Goal: Task Accomplishment & Management: Use online tool/utility

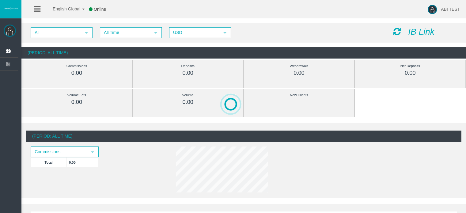
click at [418, 31] on icon "IB Link" at bounding box center [421, 32] width 26 height 10
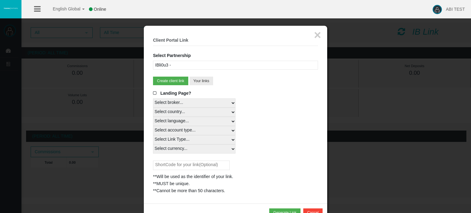
click at [190, 102] on select "Select broker... T4Trade" at bounding box center [194, 102] width 82 height 9
click at [187, 109] on select "Select country... Rest of the World" at bounding box center [194, 112] width 82 height 9
select select
click at [153, 108] on select "Select country... Rest of the World" at bounding box center [194, 112] width 82 height 9
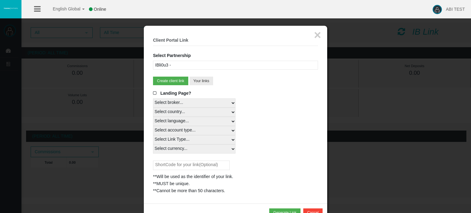
click at [190, 119] on select "Select language... English Japanese Chinese Portuguese Spanish Czech German Fre…" at bounding box center [194, 121] width 82 height 9
select select
click at [153, 117] on select "Select language... English Japanese Chinese Portuguese Spanish Czech German Fre…" at bounding box center [194, 121] width 82 height 9
click at [194, 131] on select "Select account type... All Platforms Trade Copy MT4 LiveFloatingSpreadAccount M…" at bounding box center [194, 130] width 82 height 9
select select
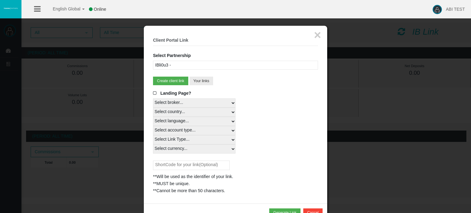
click at [153, 126] on select "Select account type... All Platforms Trade Copy MT4 LiveFloatingSpreadAccount M…" at bounding box center [194, 130] width 82 height 9
click at [188, 140] on select "Select Link Type... Real" at bounding box center [194, 139] width 82 height 9
select select "Real"
click at [153, 135] on select "Select Link Type... Real" at bounding box center [194, 139] width 82 height 9
click at [173, 149] on select "Select currency... All Currencies" at bounding box center [194, 148] width 82 height 9
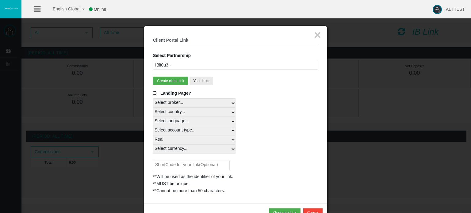
select select "All Currencies"
click at [153, 144] on select "Select currency... All Currencies" at bounding box center [194, 148] width 82 height 9
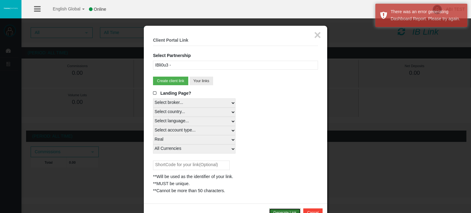
click at [291, 210] on button "Generate Link" at bounding box center [284, 212] width 31 height 9
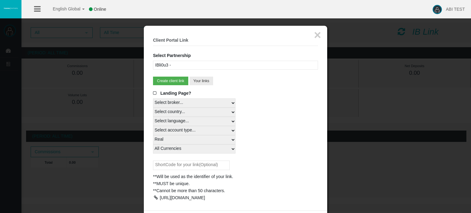
drag, startPoint x: 201, startPoint y: 211, endPoint x: 153, endPoint y: 196, distance: 50.7
click at [153, 196] on div "https://www.t4trade.com/en/register?pCode=l6WM1r8tb0&utm_source=19248280&utm_me…" at bounding box center [235, 197] width 165 height 7
